Goal: Find specific page/section: Find specific page/section

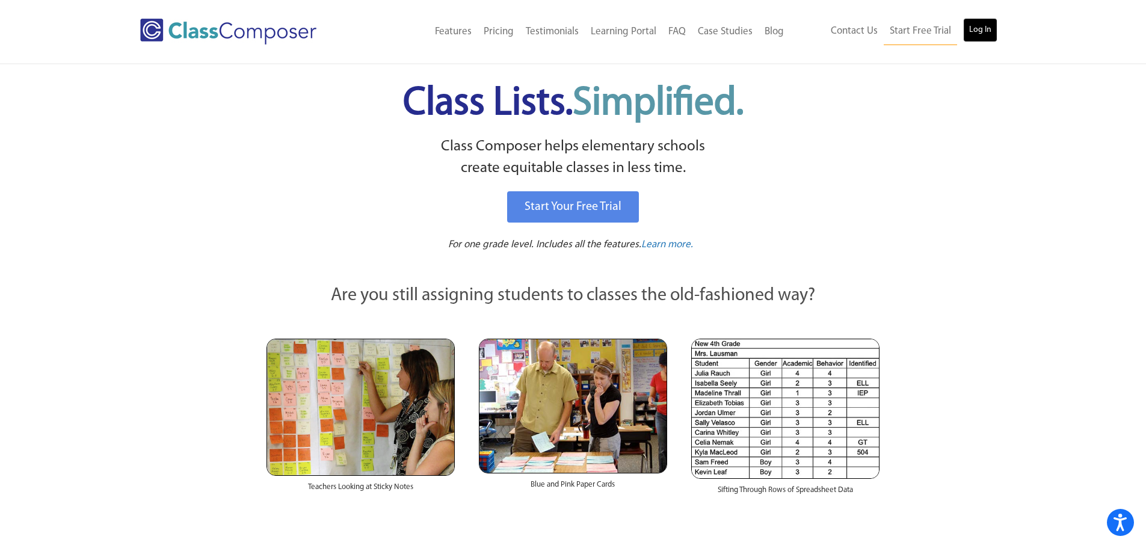
click at [976, 32] on link "Log In" at bounding box center [980, 30] width 34 height 24
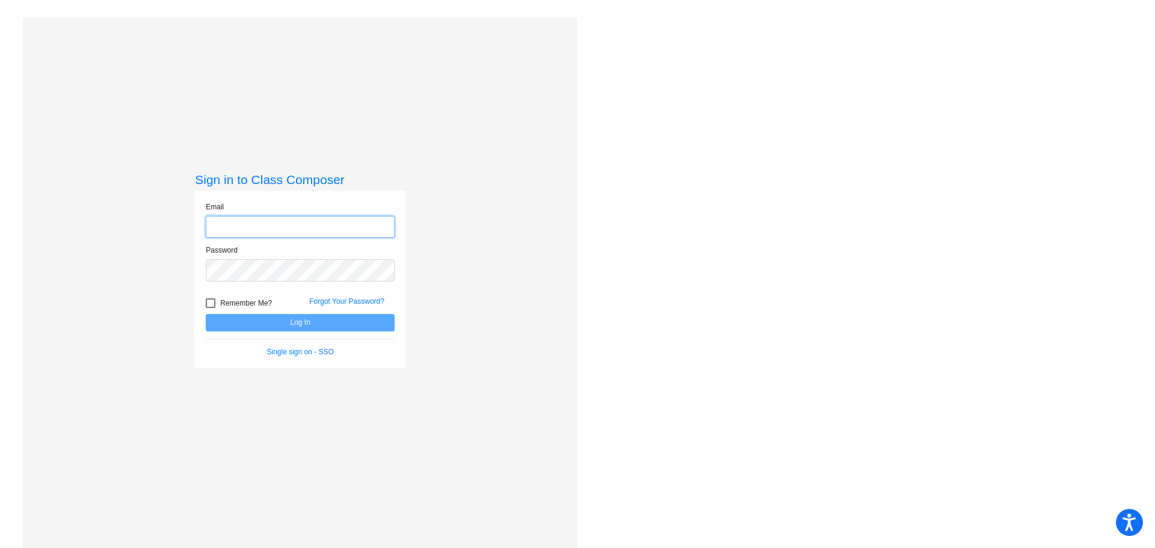
type input "[EMAIL_ADDRESS][DOMAIN_NAME]"
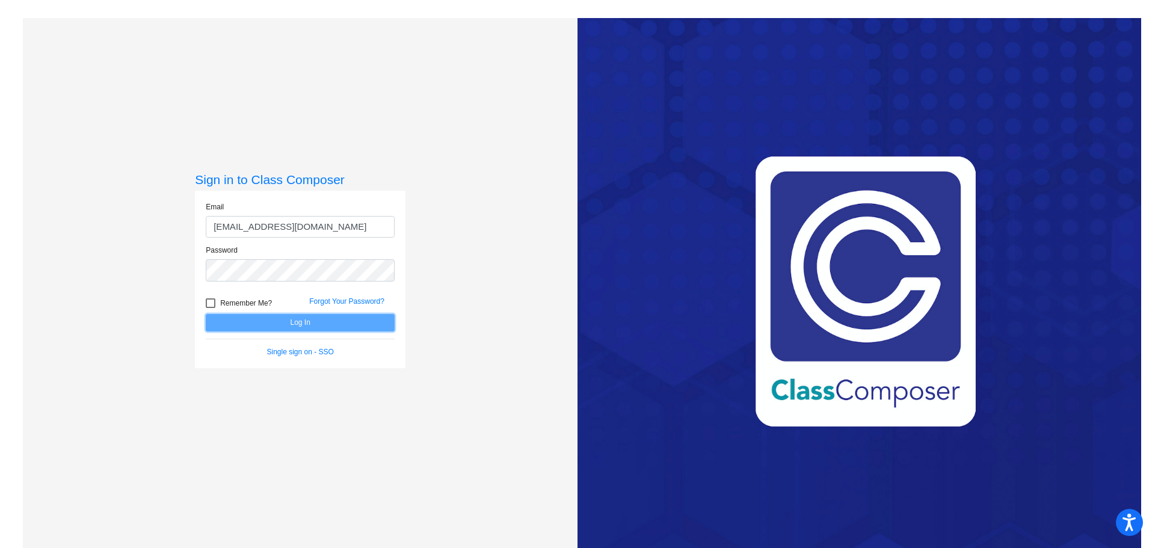
drag, startPoint x: 287, startPoint y: 321, endPoint x: 308, endPoint y: 314, distance: 22.5
click at [287, 321] on button "Log In" at bounding box center [300, 322] width 189 height 17
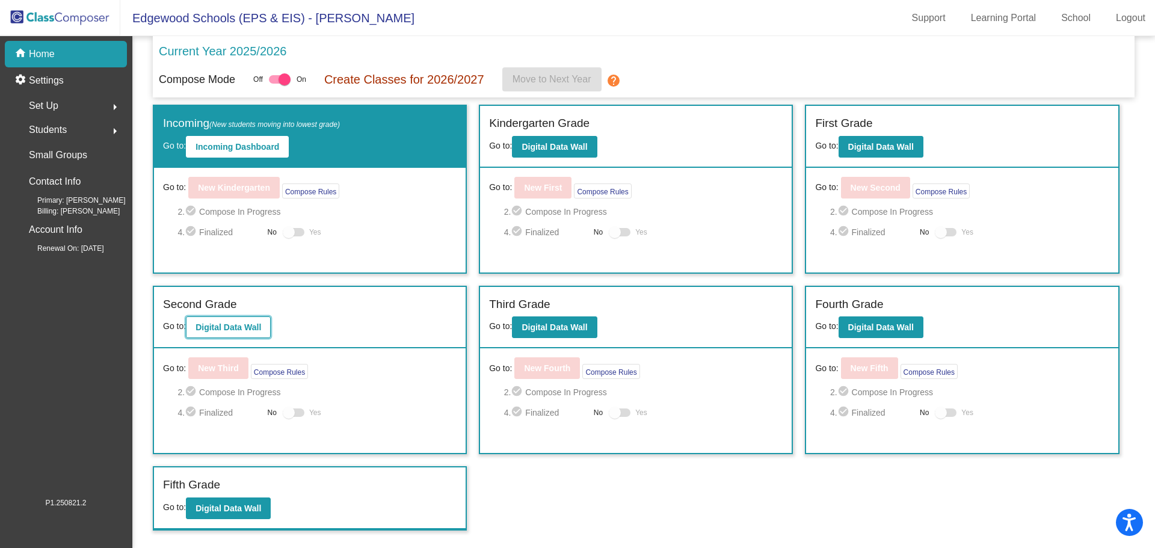
click at [236, 327] on b "Digital Data Wall" at bounding box center [229, 328] width 66 height 10
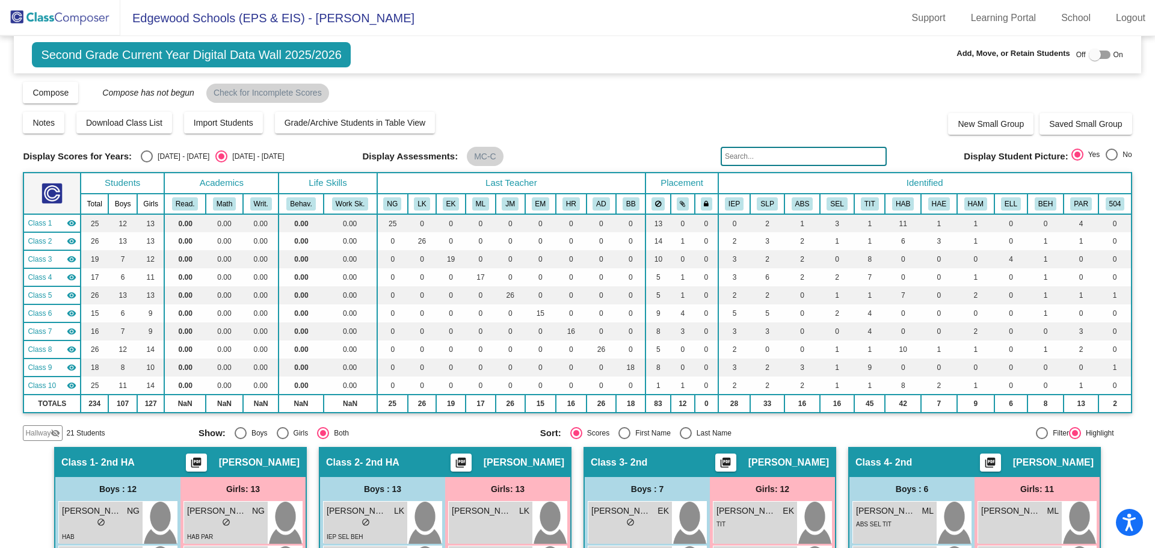
click at [147, 155] on div "Select an option" at bounding box center [147, 156] width 12 height 12
click at [147, 162] on input "[DATE] - [DATE]" at bounding box center [146, 162] width 1 height 1
radio input "true"
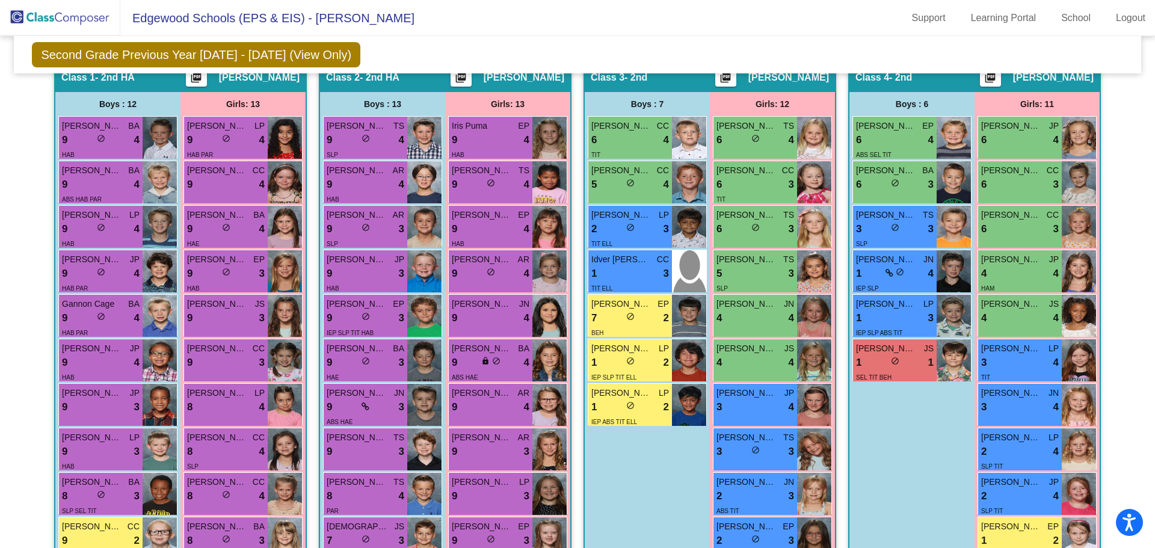
scroll to position [481, 0]
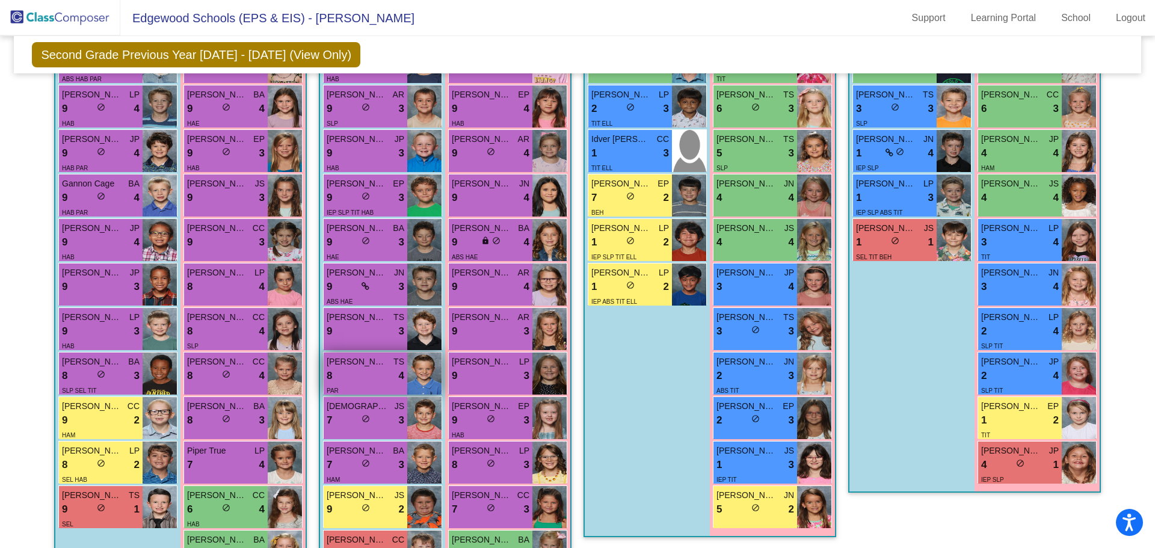
click at [356, 377] on div "8 lock do_not_disturb_alt 4" at bounding box center [366, 376] width 78 height 16
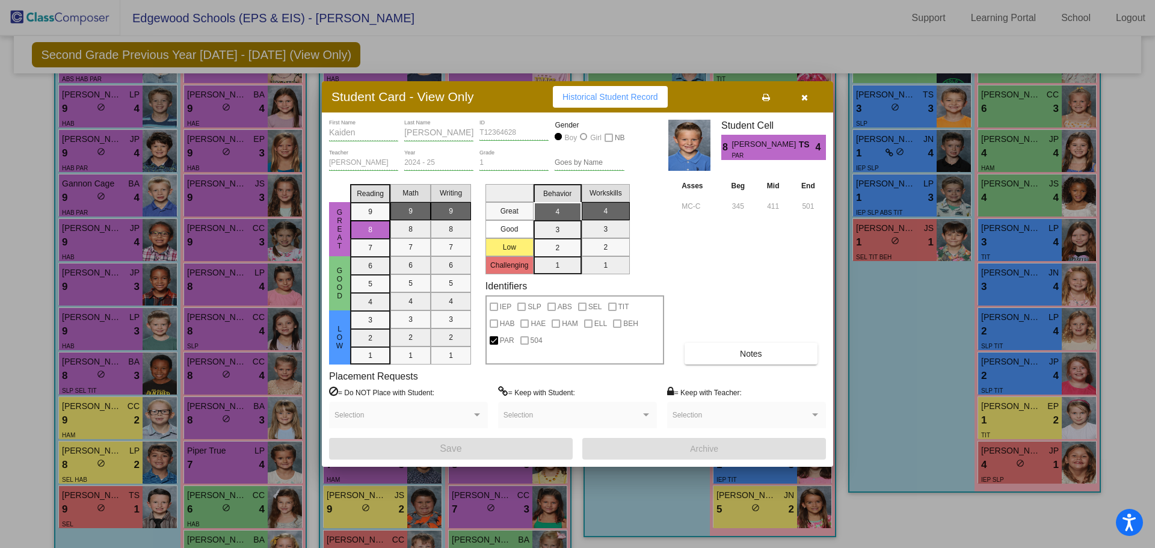
click at [805, 95] on icon "button" at bounding box center [805, 97] width 7 height 8
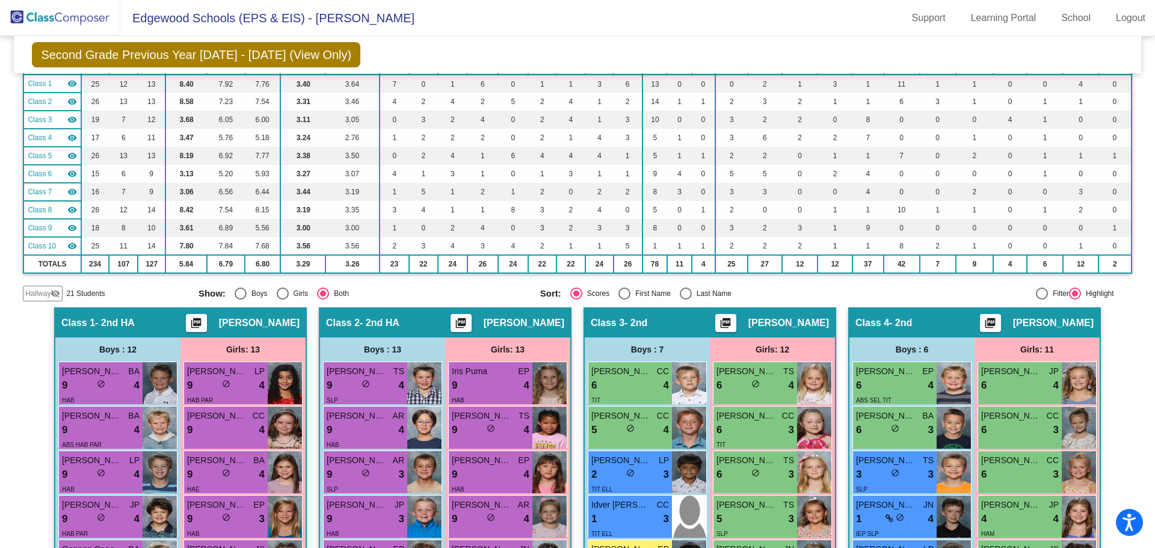
scroll to position [0, 0]
